Goal: Task Accomplishment & Management: Manage account settings

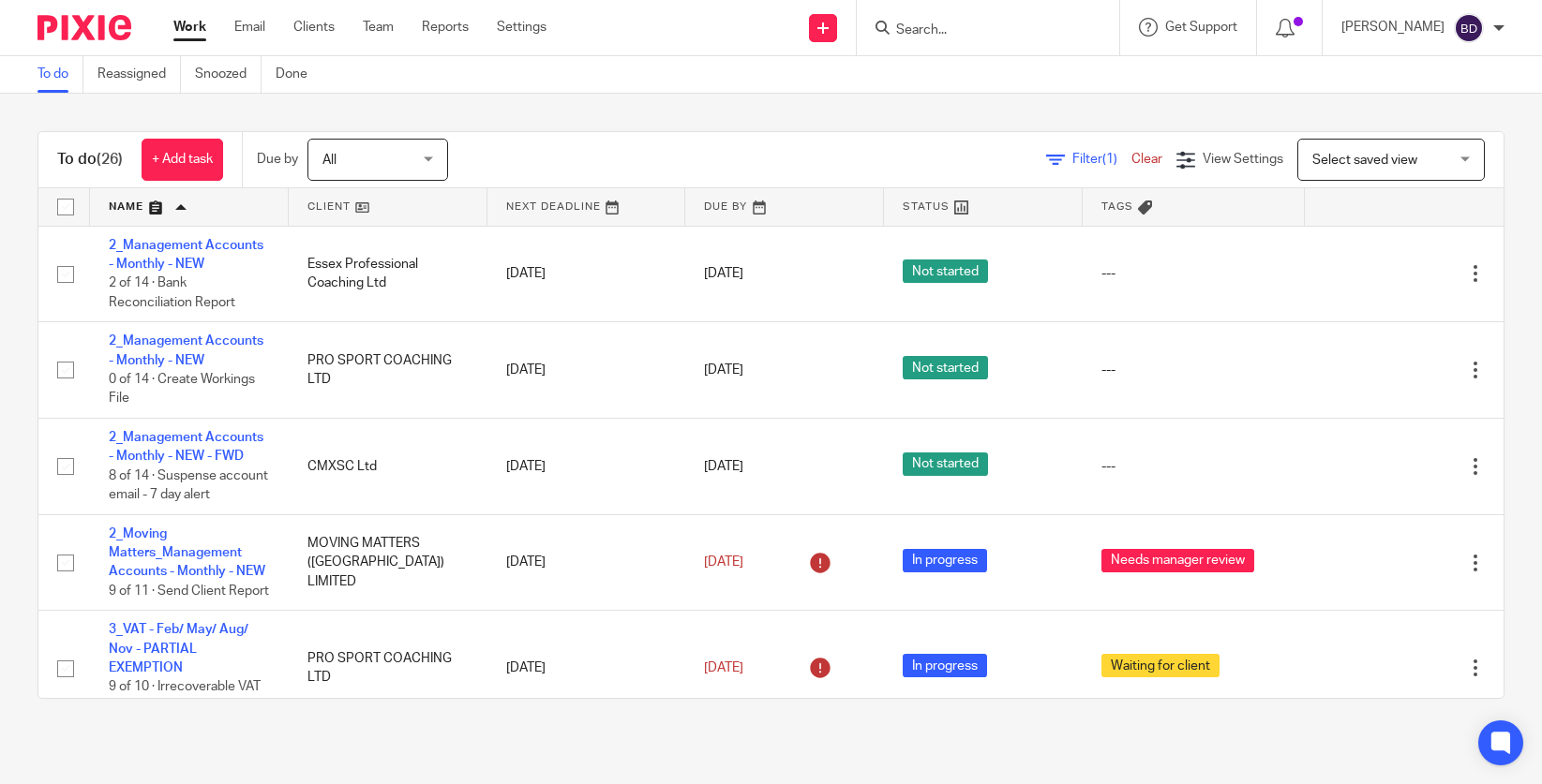
click at [62, 75] on link "To do" at bounding box center [60, 74] width 46 height 37
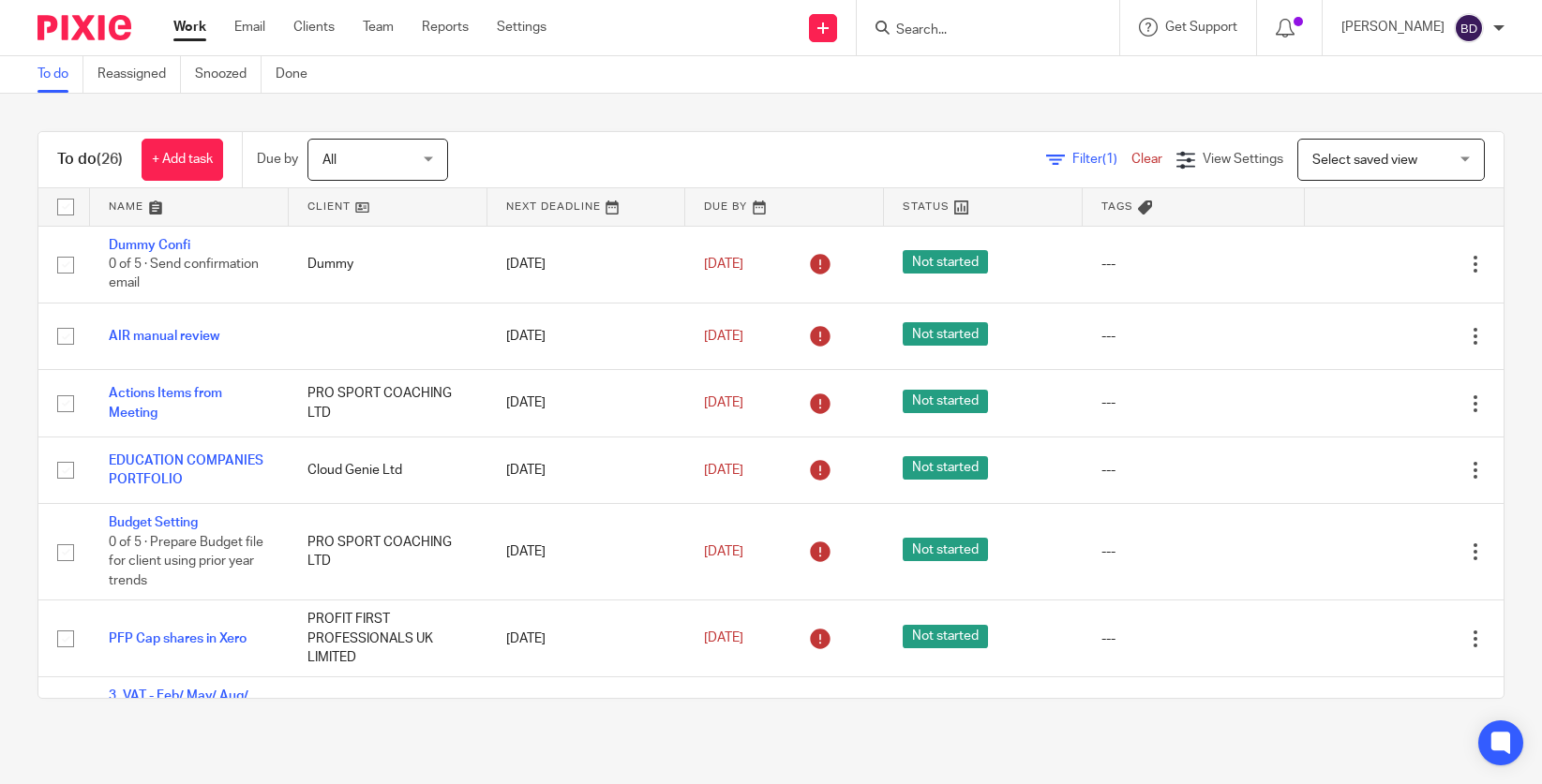
click at [162, 217] on link at bounding box center [190, 208] width 199 height 38
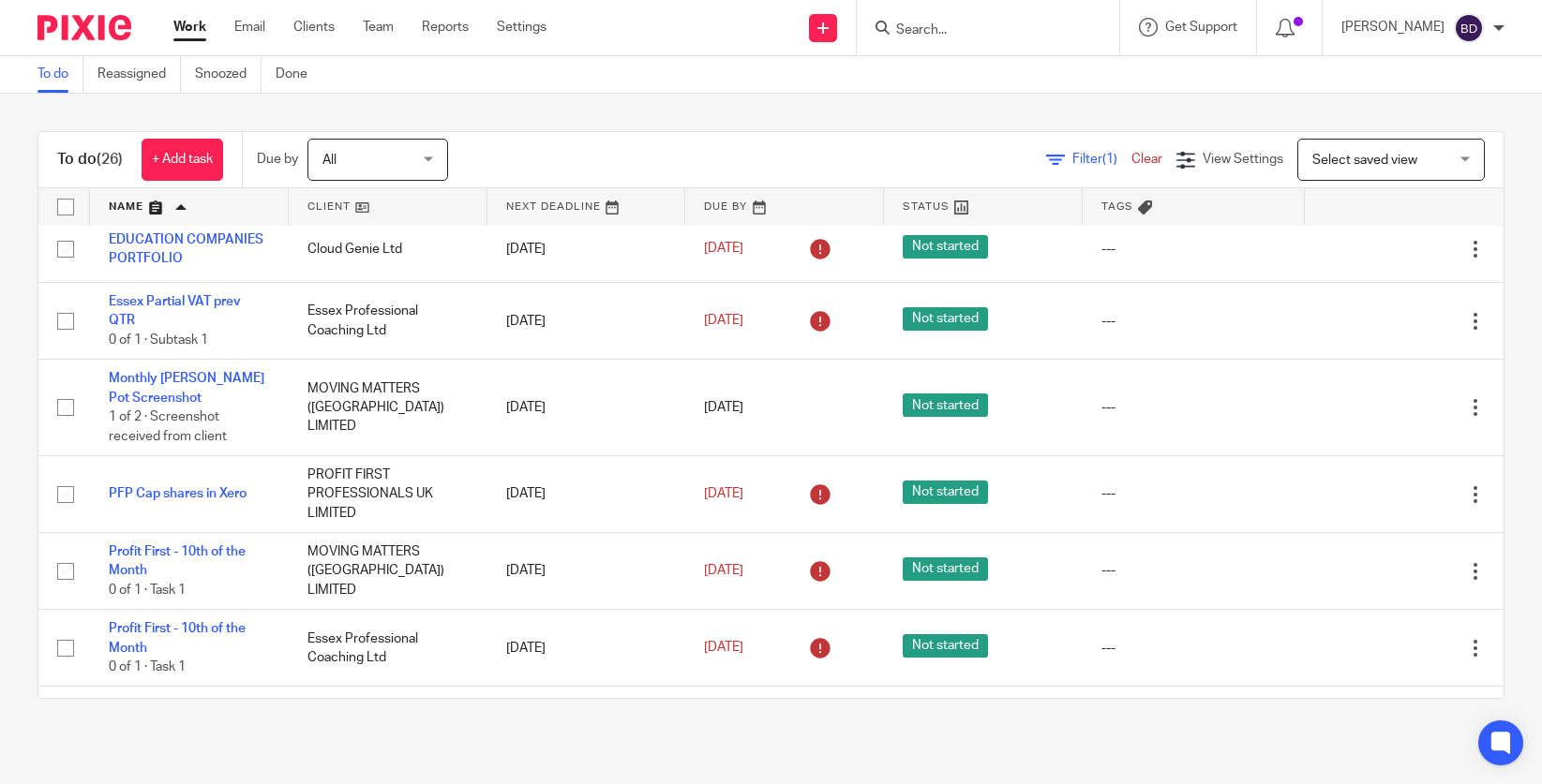
scroll to position [1797, 0]
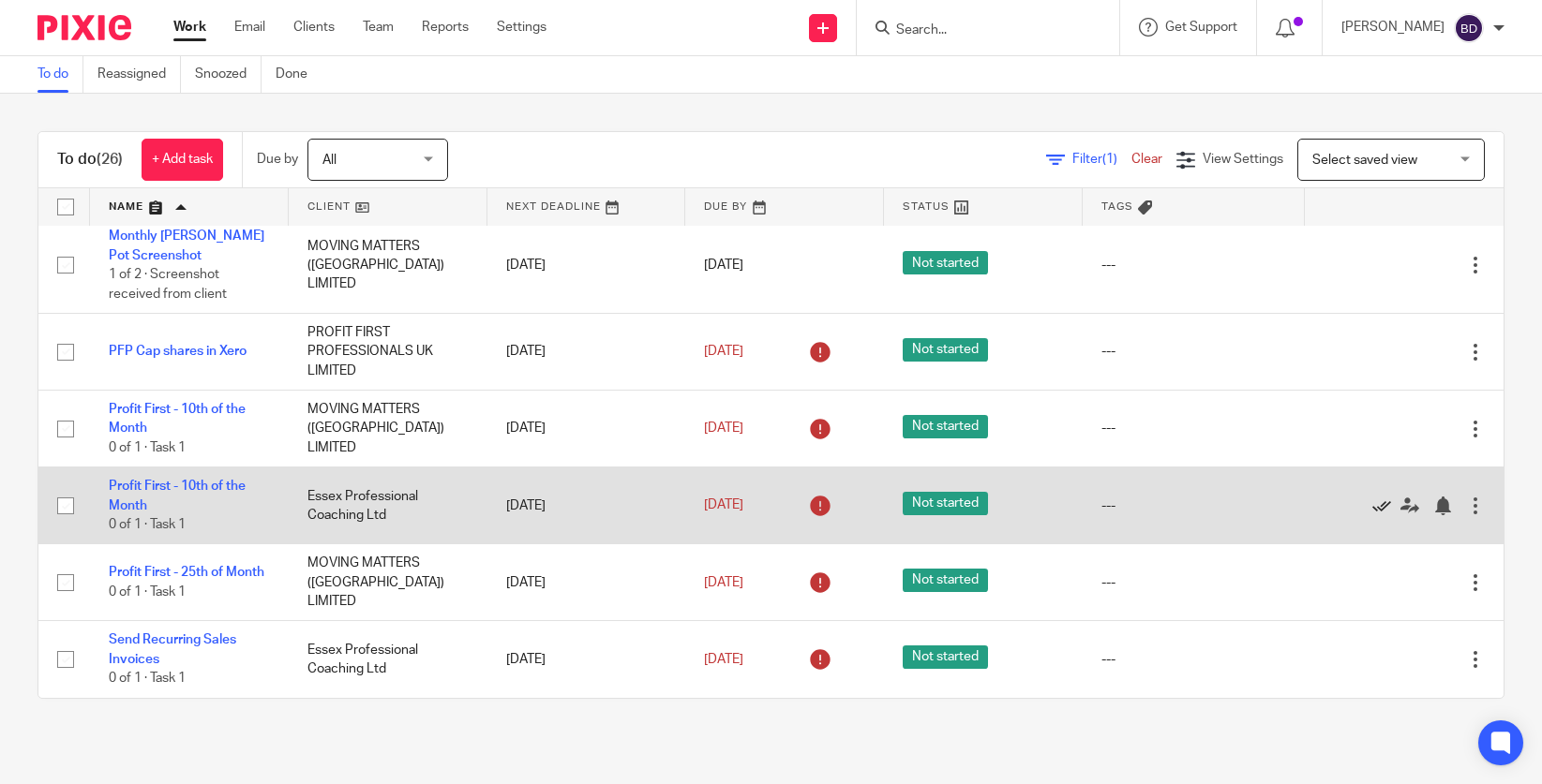
click at [1386, 511] on icon at bounding box center [1381, 506] width 19 height 19
